Goal: Communication & Community: Answer question/provide support

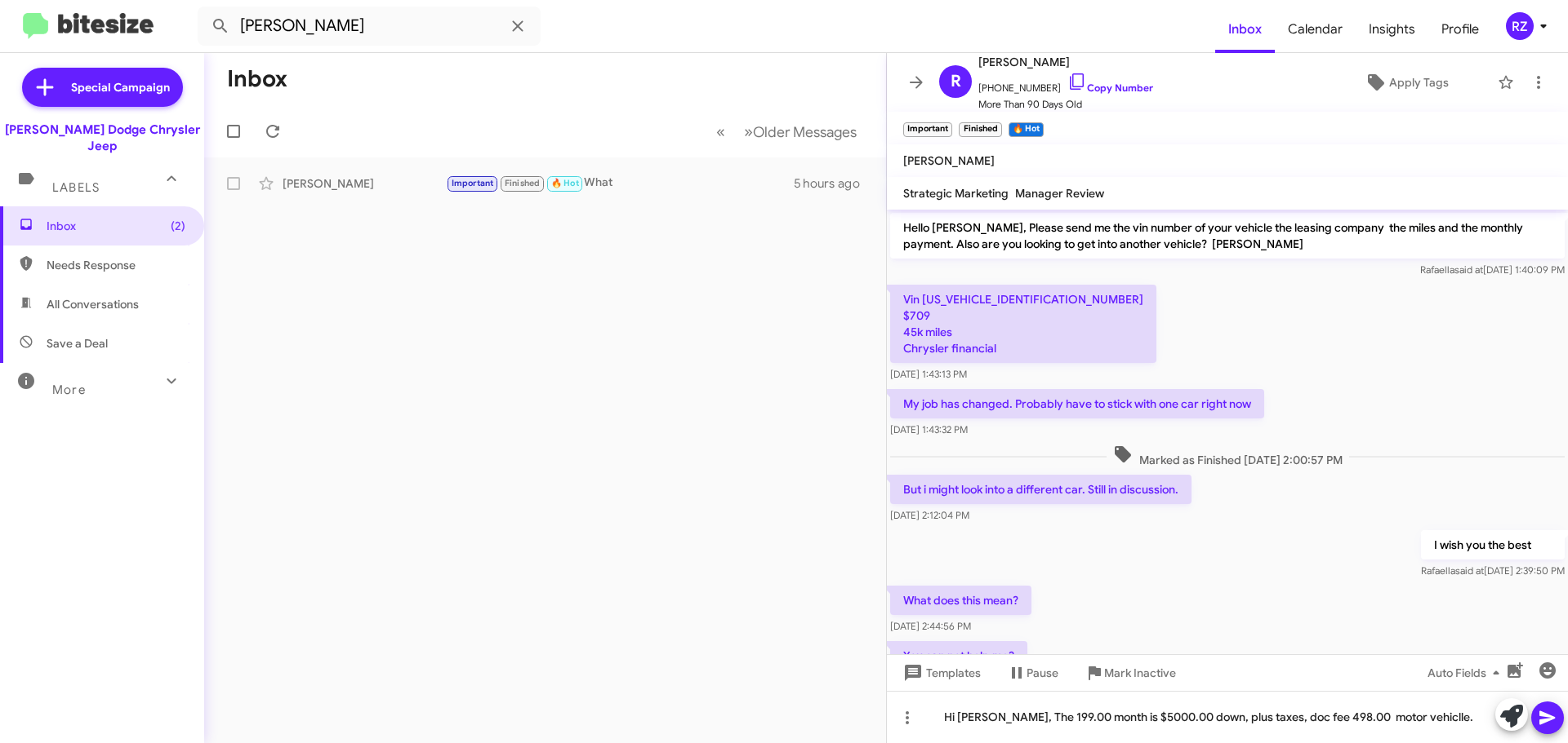
scroll to position [983, 0]
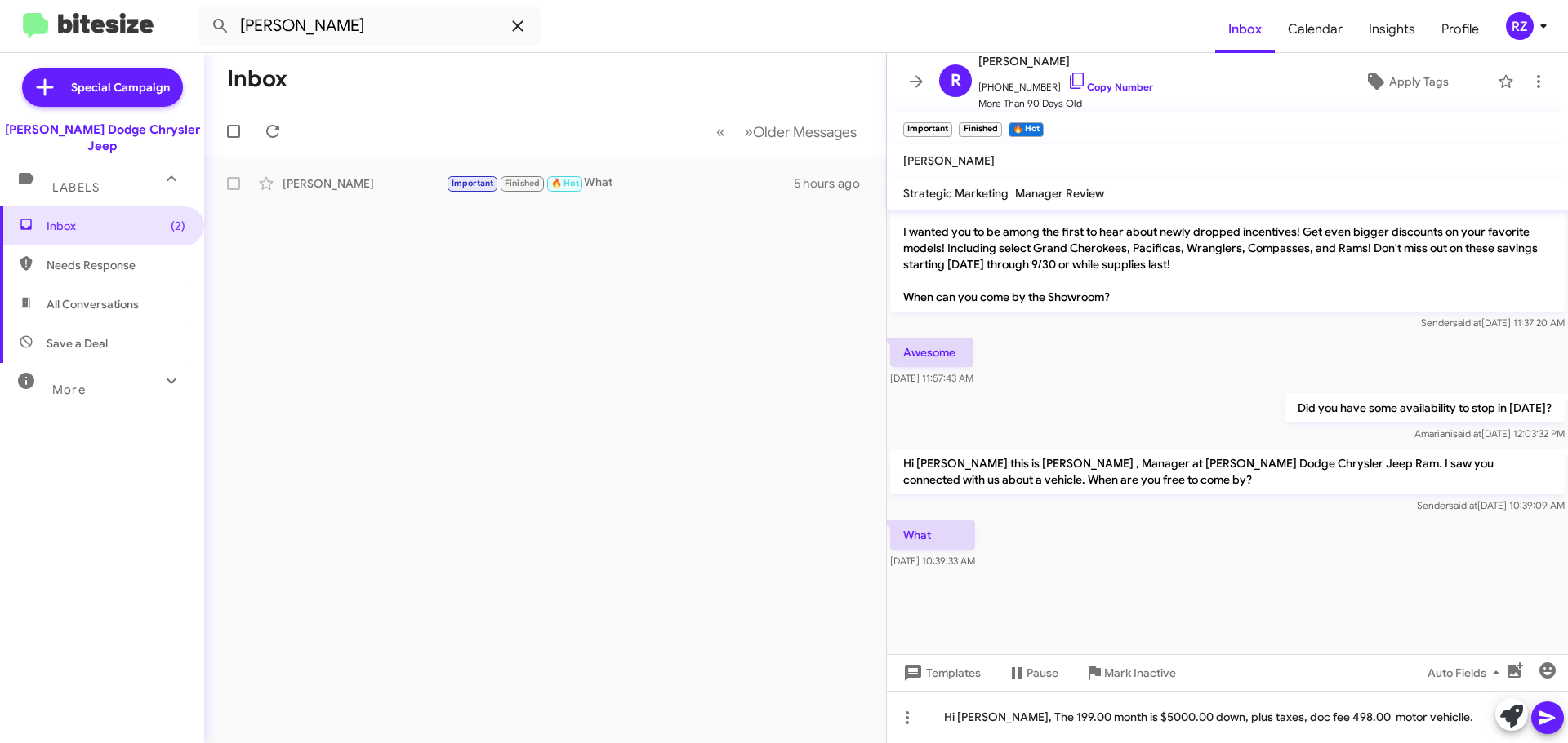
click at [520, 23] on icon at bounding box center [517, 25] width 11 height 11
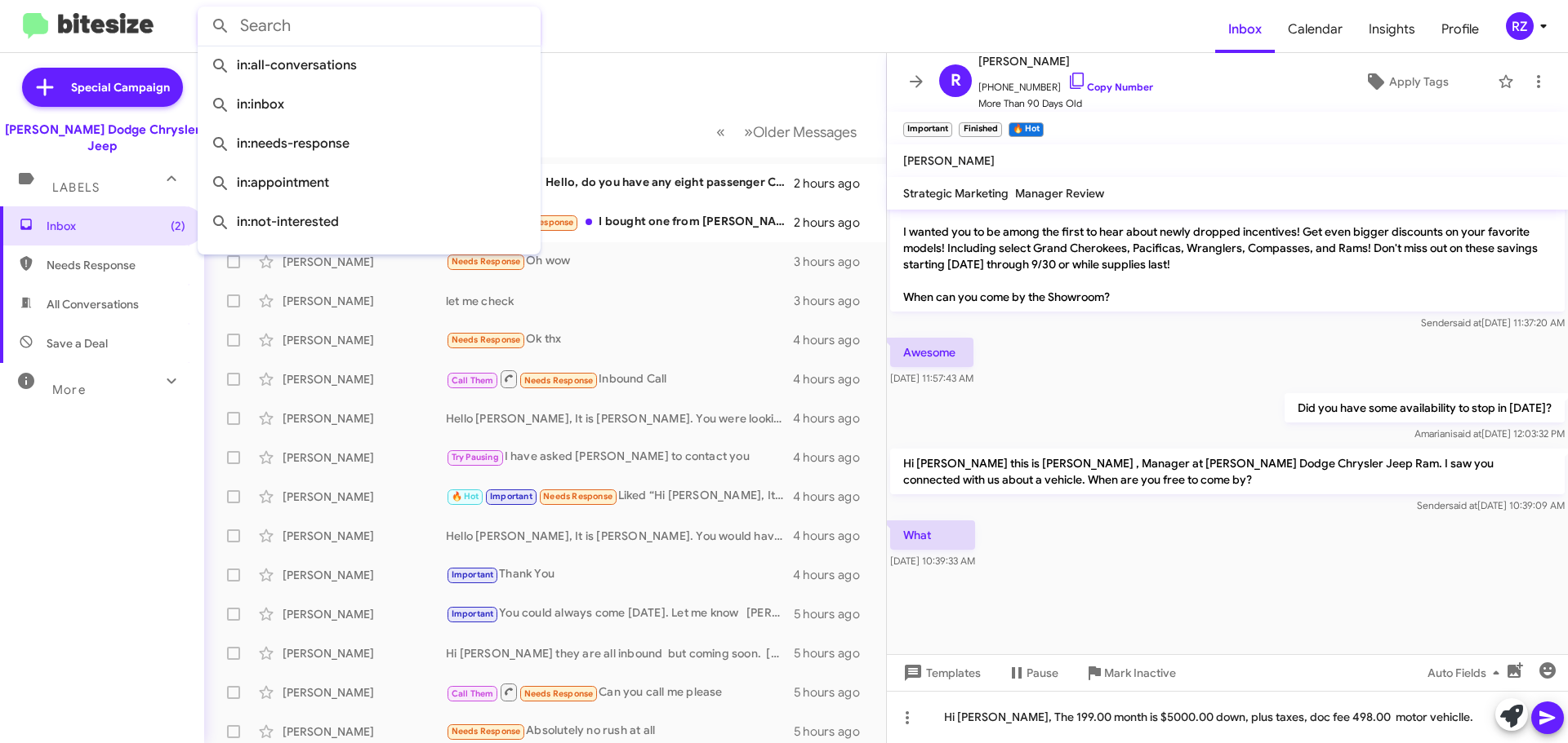
click at [681, 79] on mat-toolbar-row "Inbox" at bounding box center [544, 79] width 682 height 52
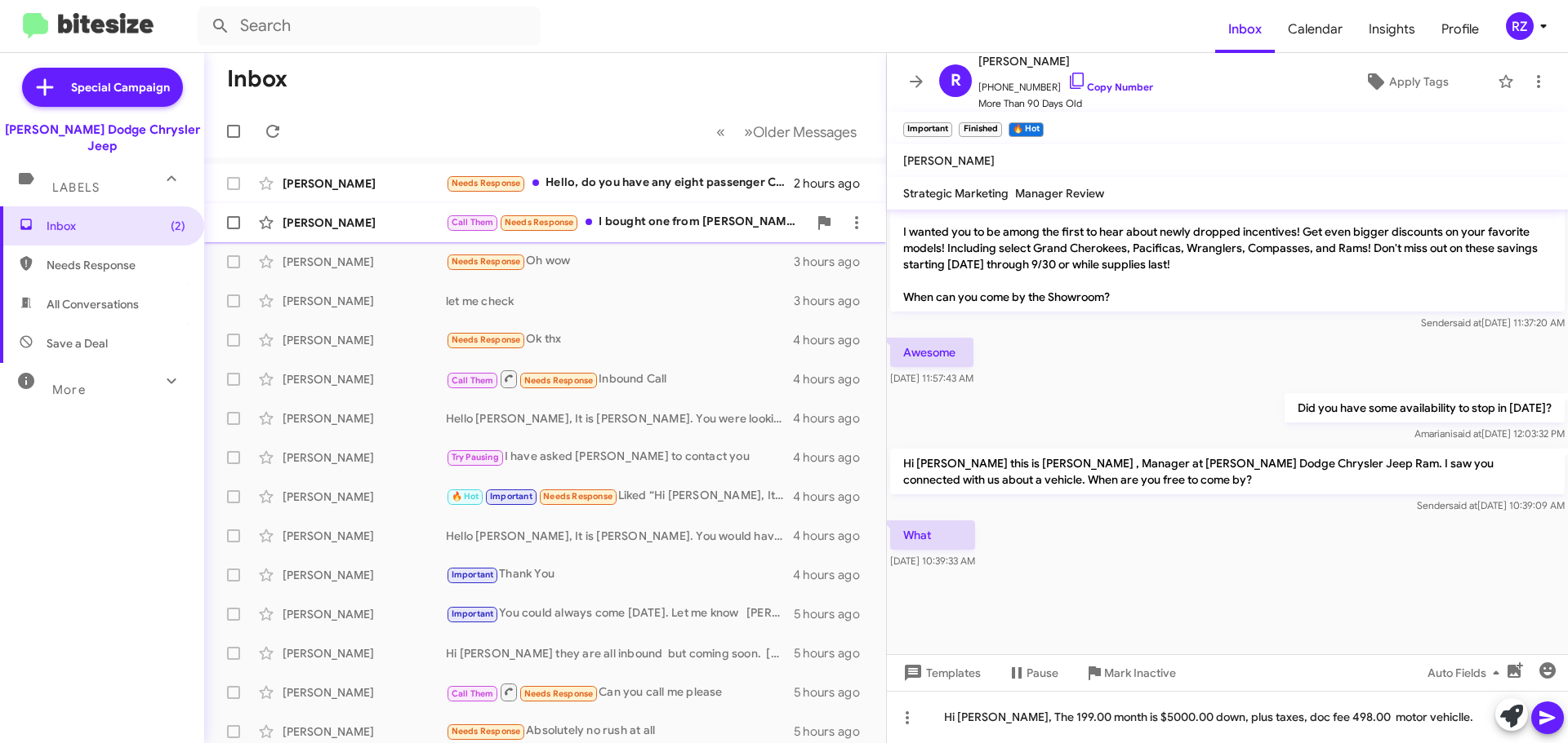
click at [686, 228] on div "Call Them Needs Response I bought one from [PERSON_NAME] in [GEOGRAPHIC_DATA]. …" at bounding box center [626, 222] width 362 height 18
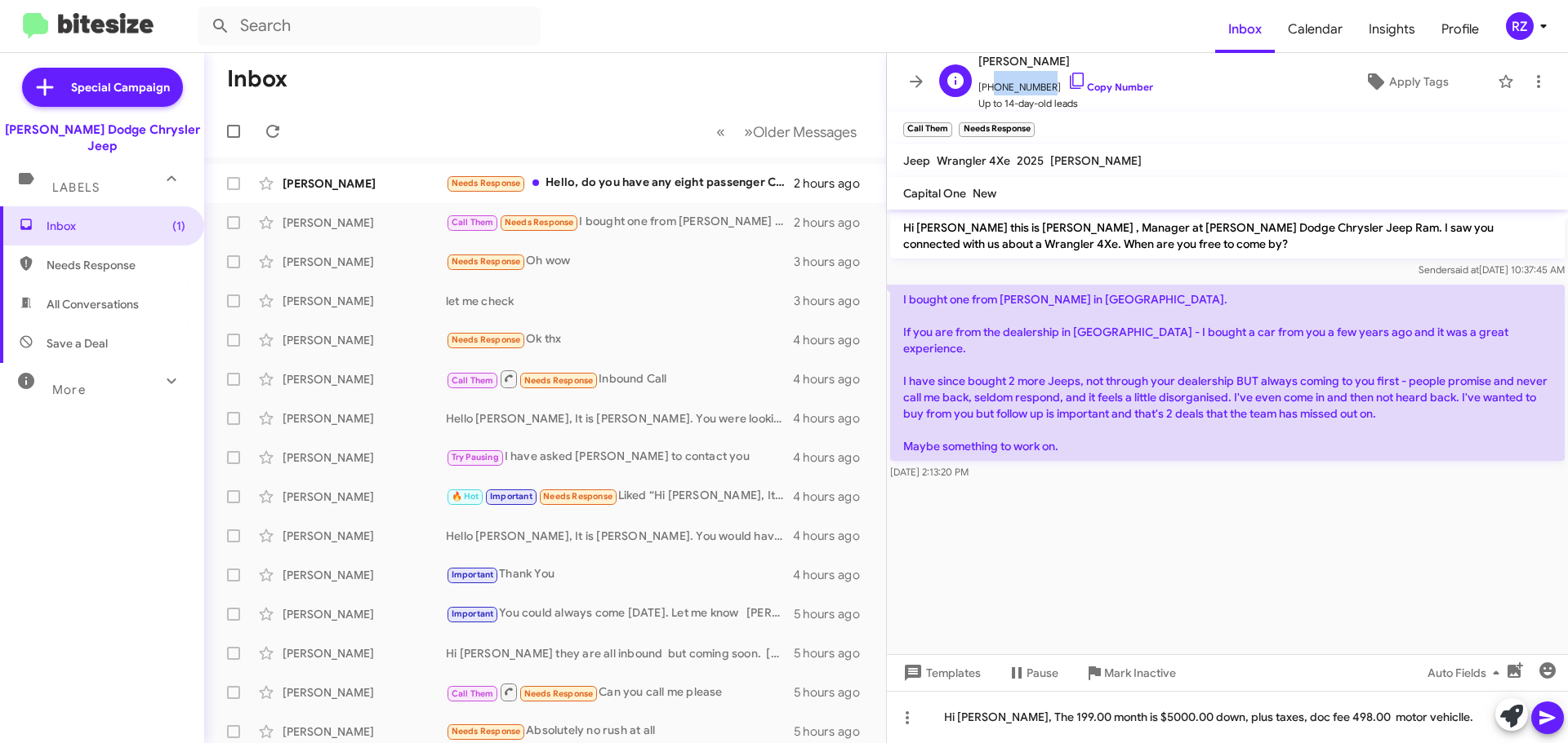
drag, startPoint x: 1038, startPoint y: 83, endPoint x: 988, endPoint y: 85, distance: 50.0
click at [988, 85] on span "[PHONE_NUMBER] Copy Number" at bounding box center [1065, 83] width 175 height 24
copy span "7739692727"
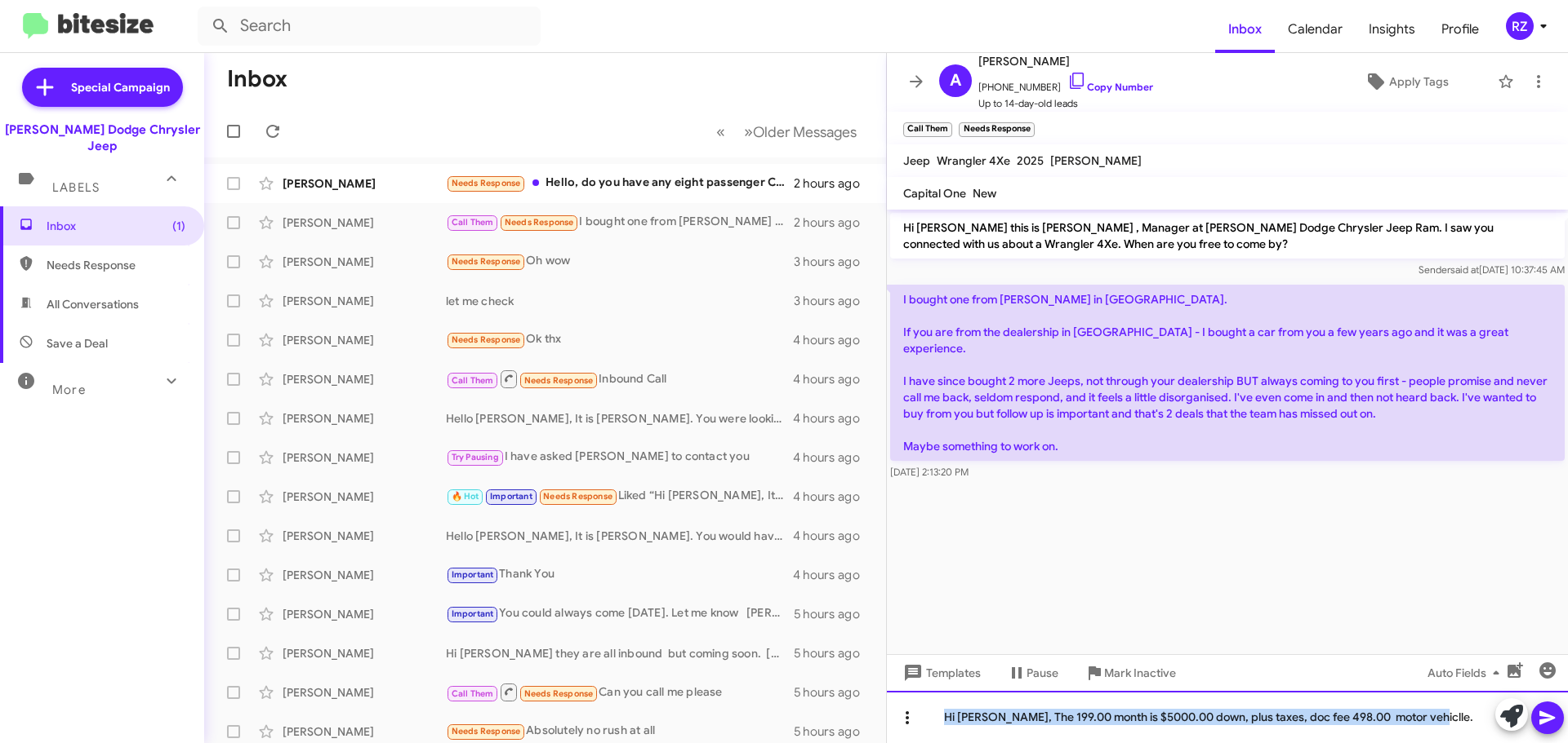
drag, startPoint x: 1435, startPoint y: 722, endPoint x: 896, endPoint y: 725, distance: 539.0
click at [896, 725] on div "Hi [PERSON_NAME], The 199.00 month is $5000.00 down, plus taxes, doc fee 498.00…" at bounding box center [1227, 717] width 681 height 52
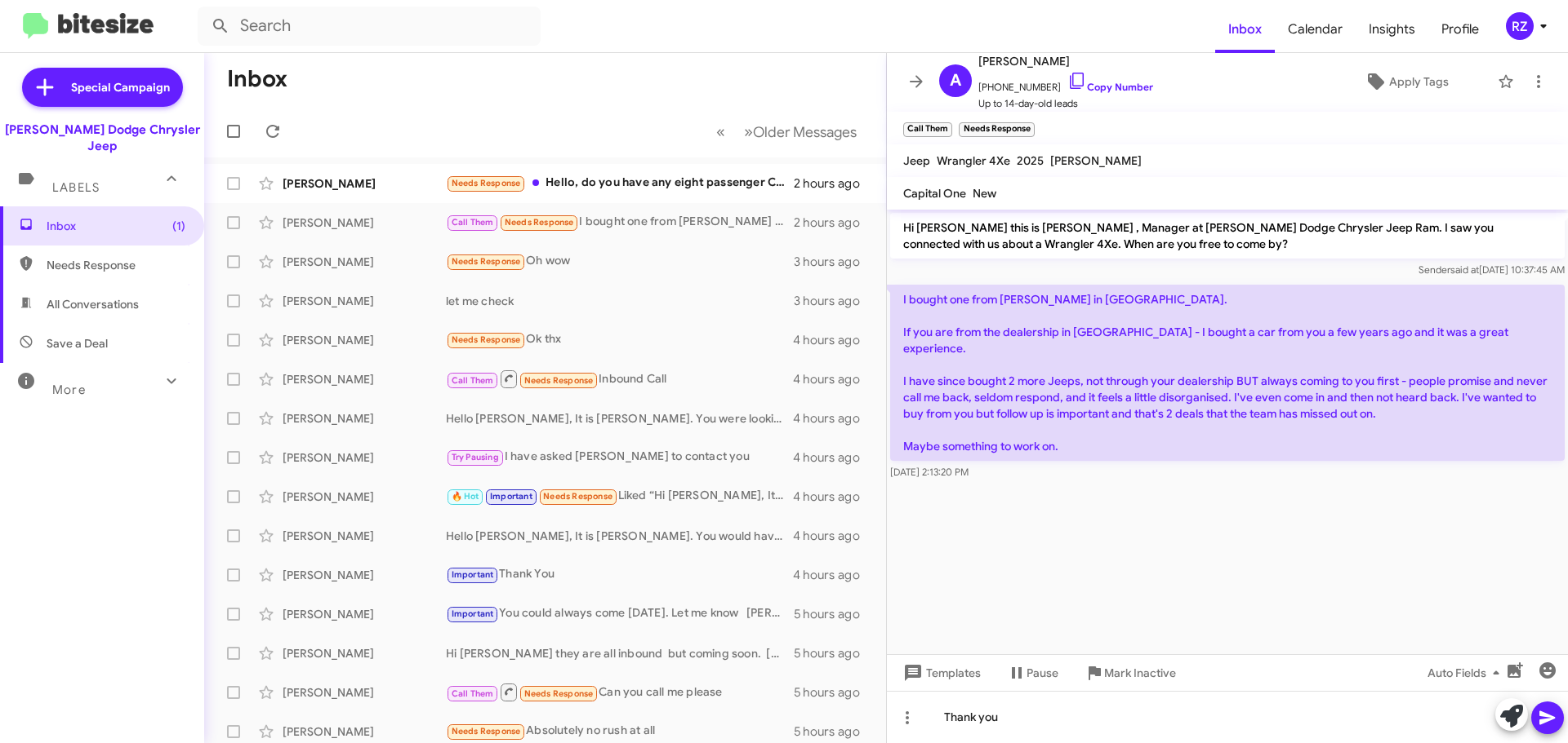
click at [1554, 710] on icon at bounding box center [1546, 717] width 19 height 19
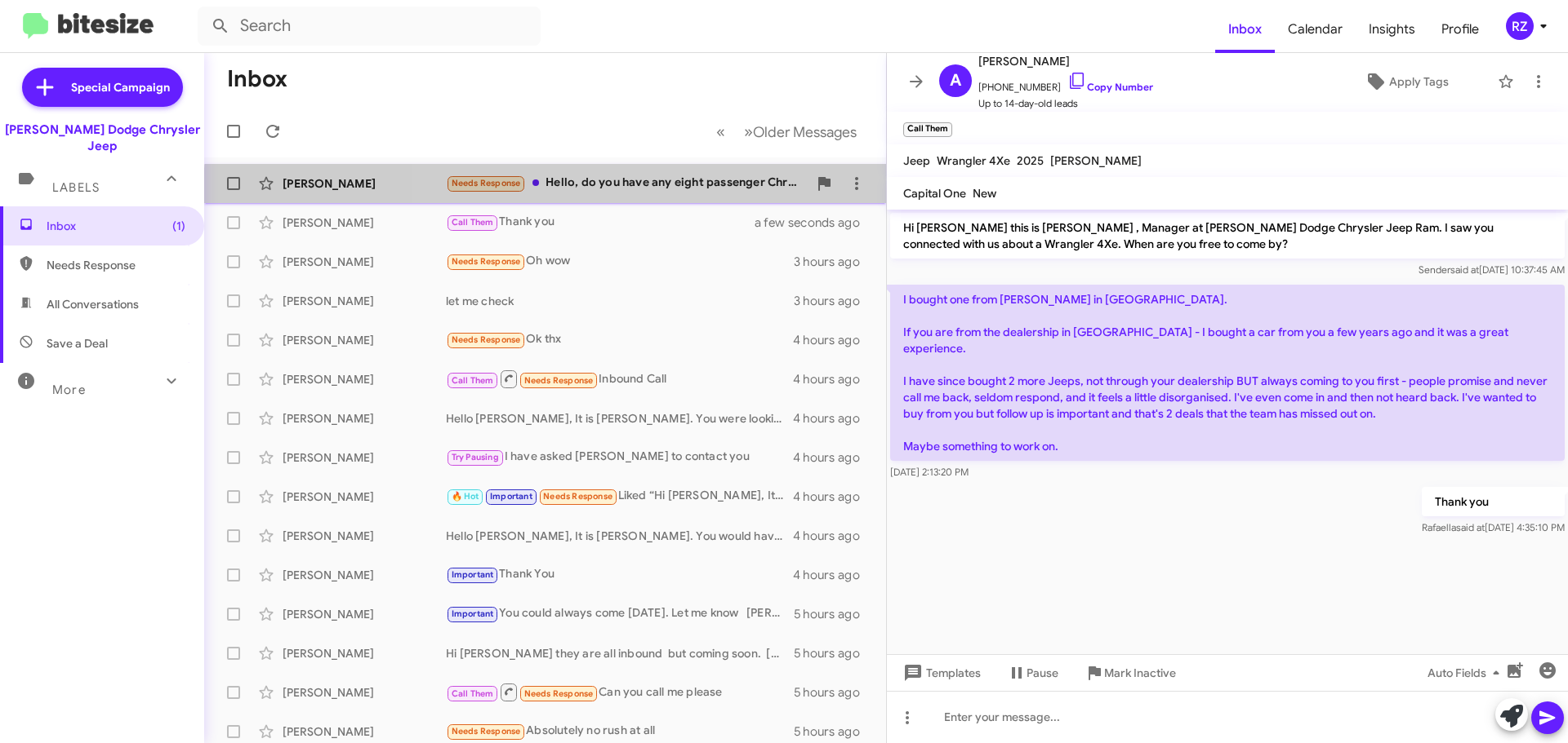
click at [715, 196] on div "[PERSON_NAME] Needs Response Hello, do you have any eight passenger Chrysler Pa…" at bounding box center [545, 183] width 656 height 33
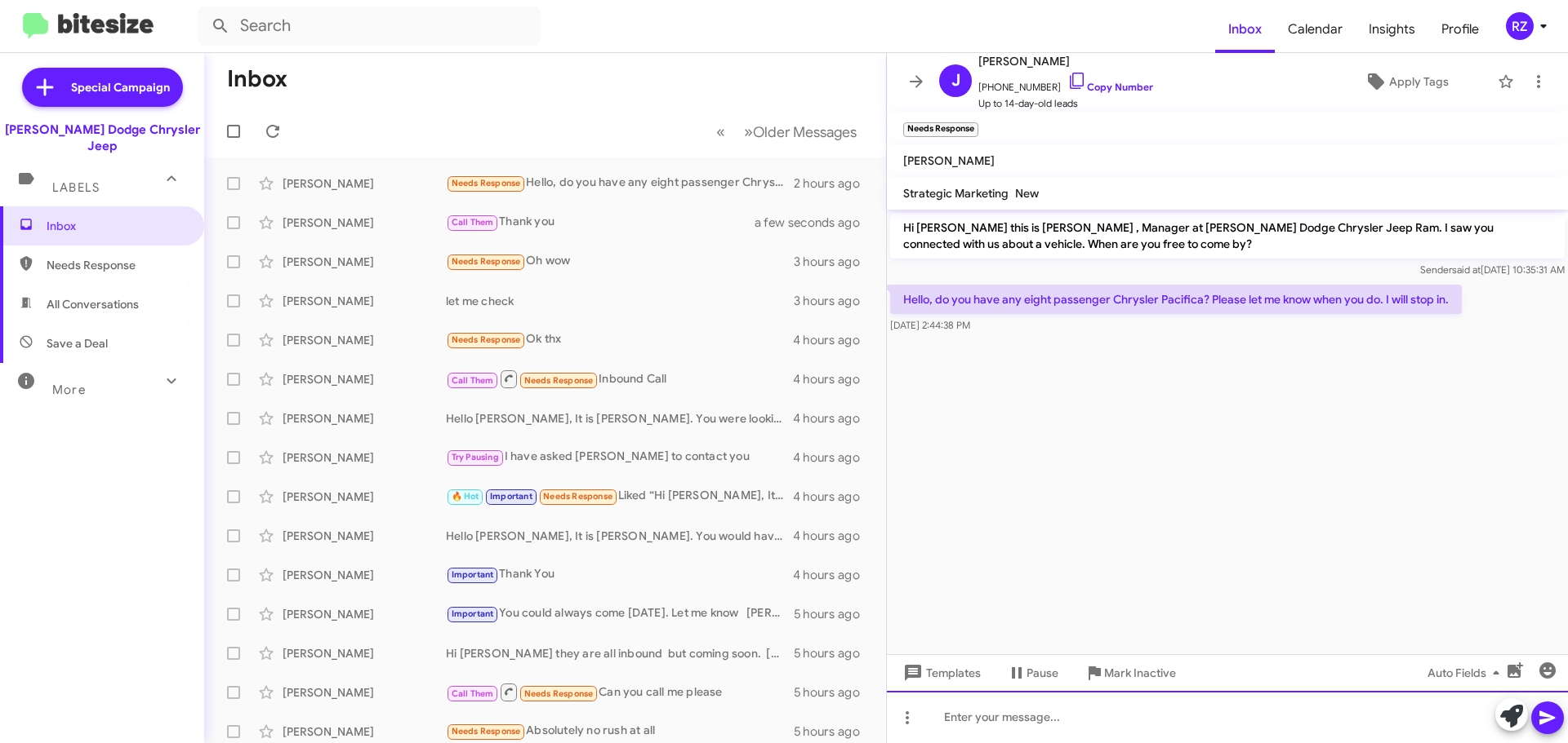
click at [955, 711] on div at bounding box center [1227, 717] width 681 height 52
click at [972, 716] on div "[PERSON_NAME] have not arrived yet [PERSON_NAME]." at bounding box center [1227, 717] width 681 height 52
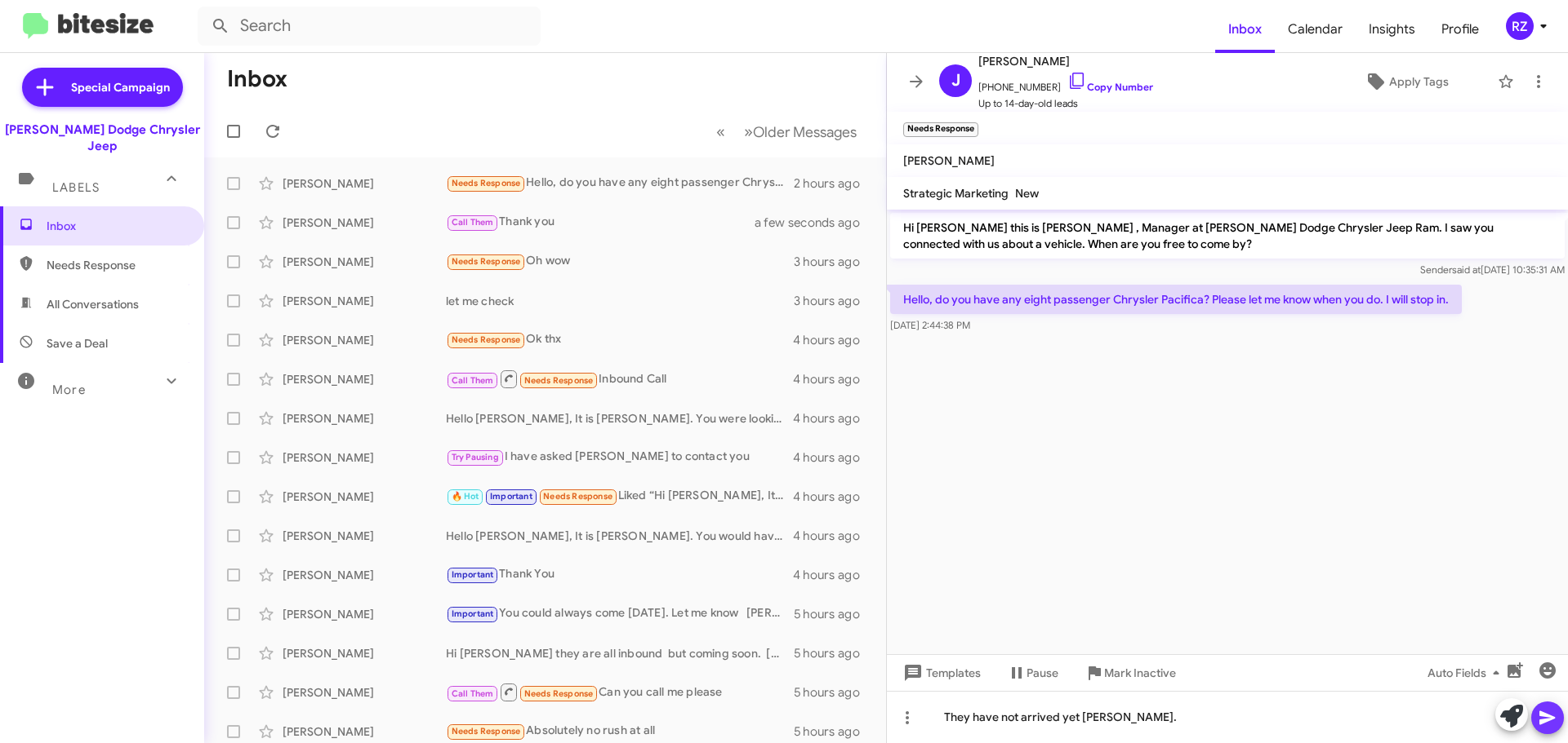
click at [1555, 719] on icon at bounding box center [1546, 717] width 19 height 19
